Goal: Task Accomplishment & Management: Manage account settings

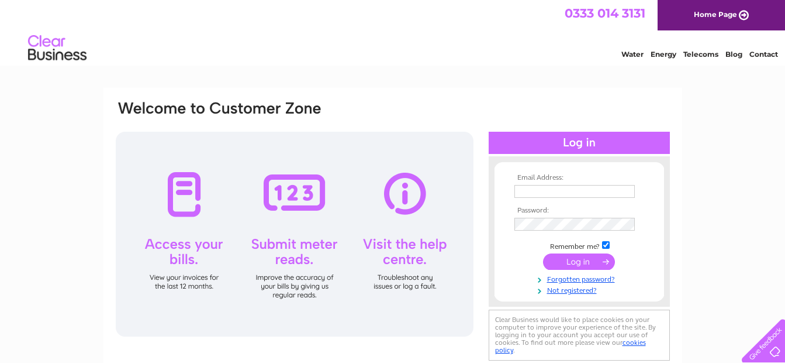
type input "[PERSON_NAME][EMAIL_ADDRESS][DOMAIN_NAME]"
click at [588, 263] on input "submit" at bounding box center [579, 261] width 72 height 16
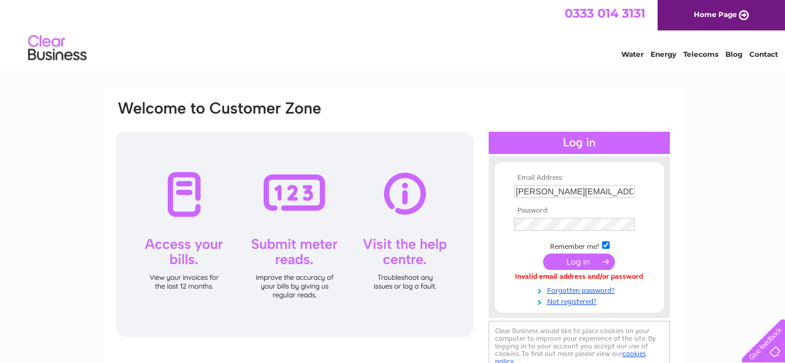
click at [580, 260] on input "submit" at bounding box center [579, 261] width 72 height 16
